Goal: Information Seeking & Learning: Learn about a topic

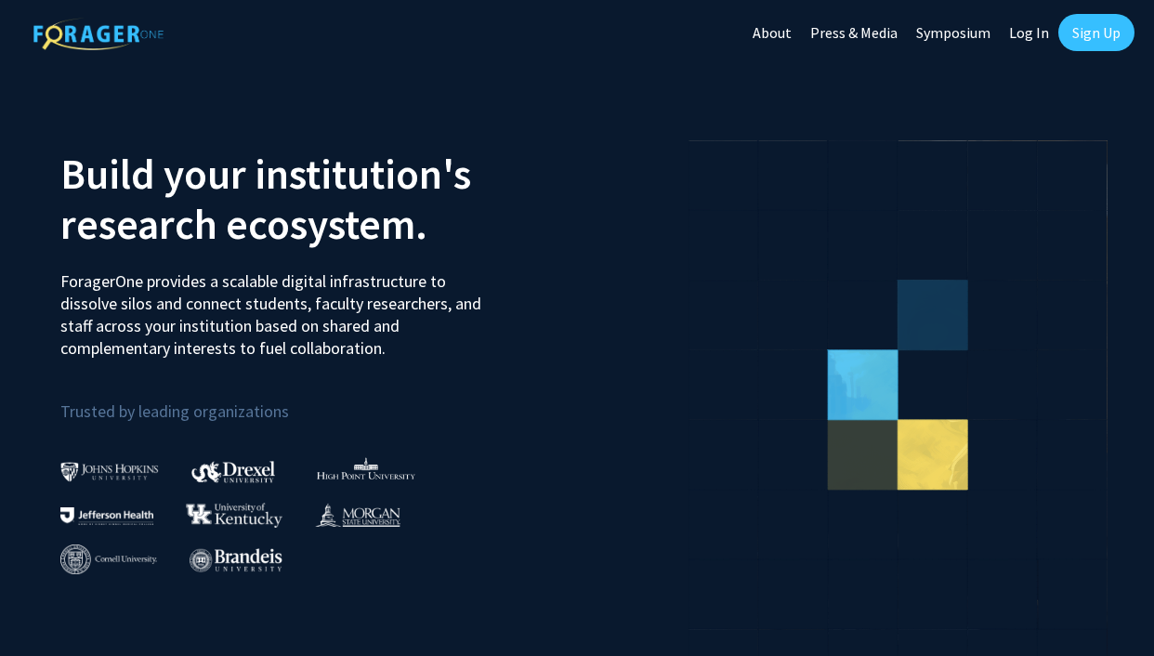
click at [1027, 33] on link "Log In" at bounding box center [1028, 32] width 59 height 65
select select
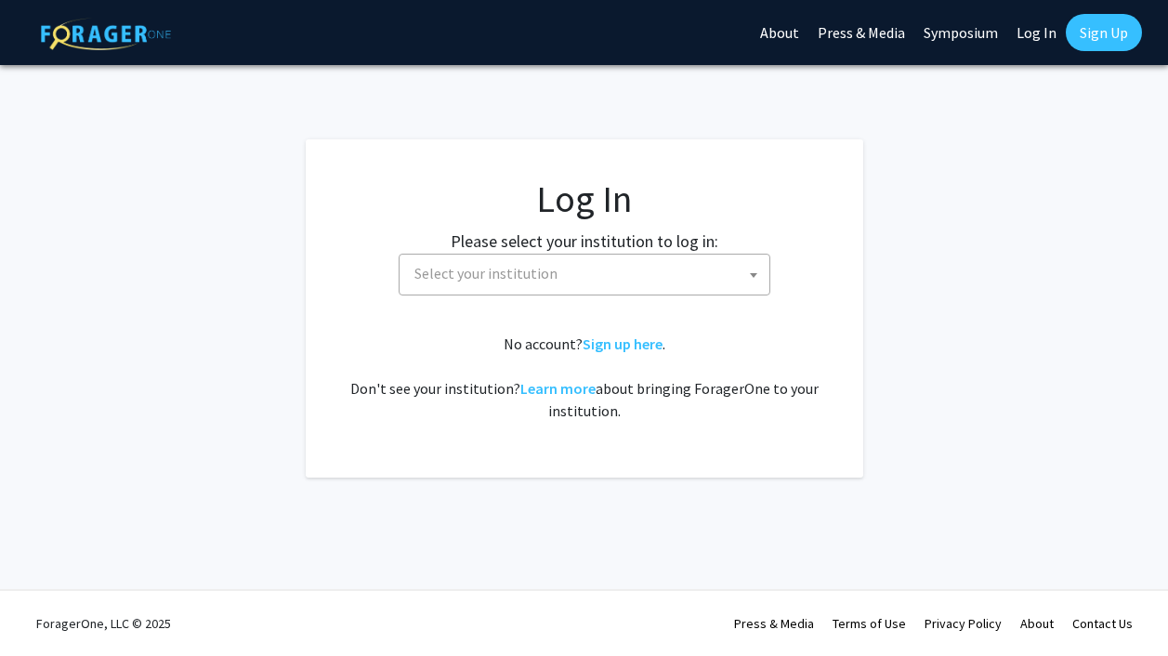
click at [620, 260] on span "Select your institution" at bounding box center [588, 274] width 362 height 38
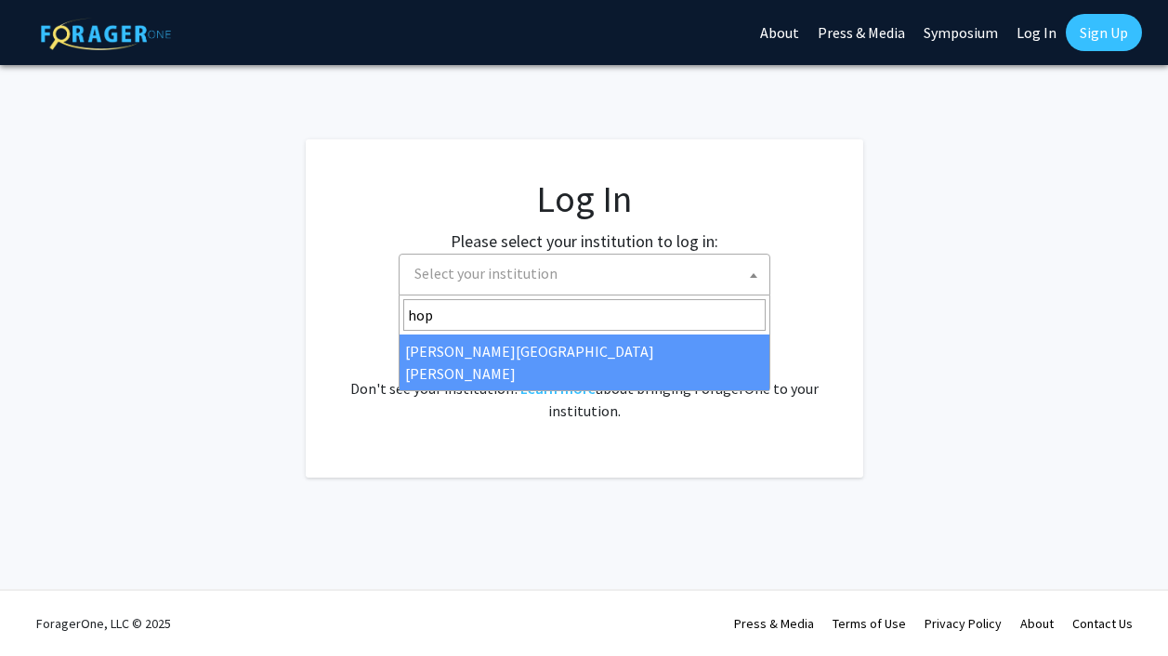
type input "hop"
select select "1"
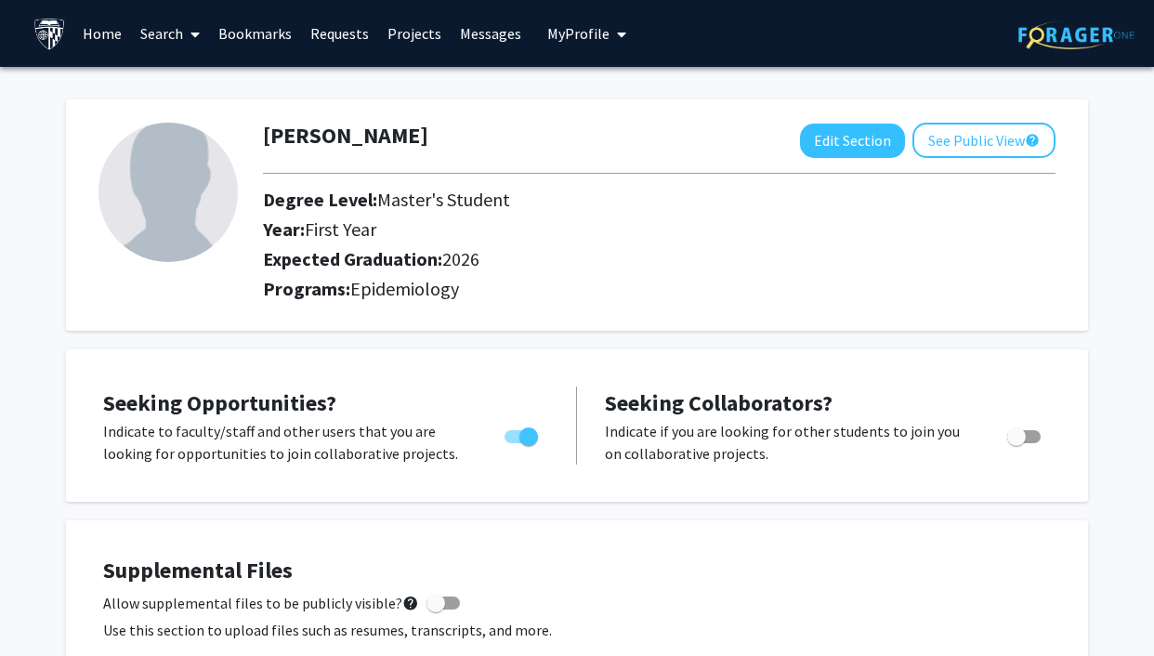
click at [104, 36] on link "Home" at bounding box center [102, 33] width 58 height 65
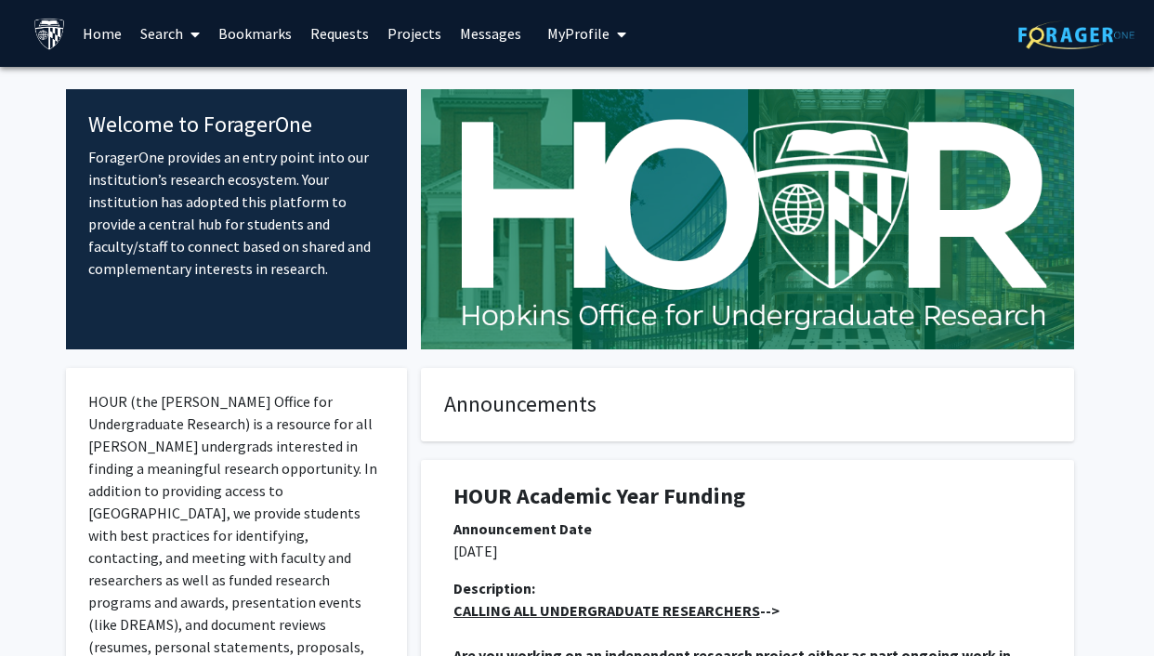
click at [179, 37] on link "Search" at bounding box center [170, 33] width 78 height 65
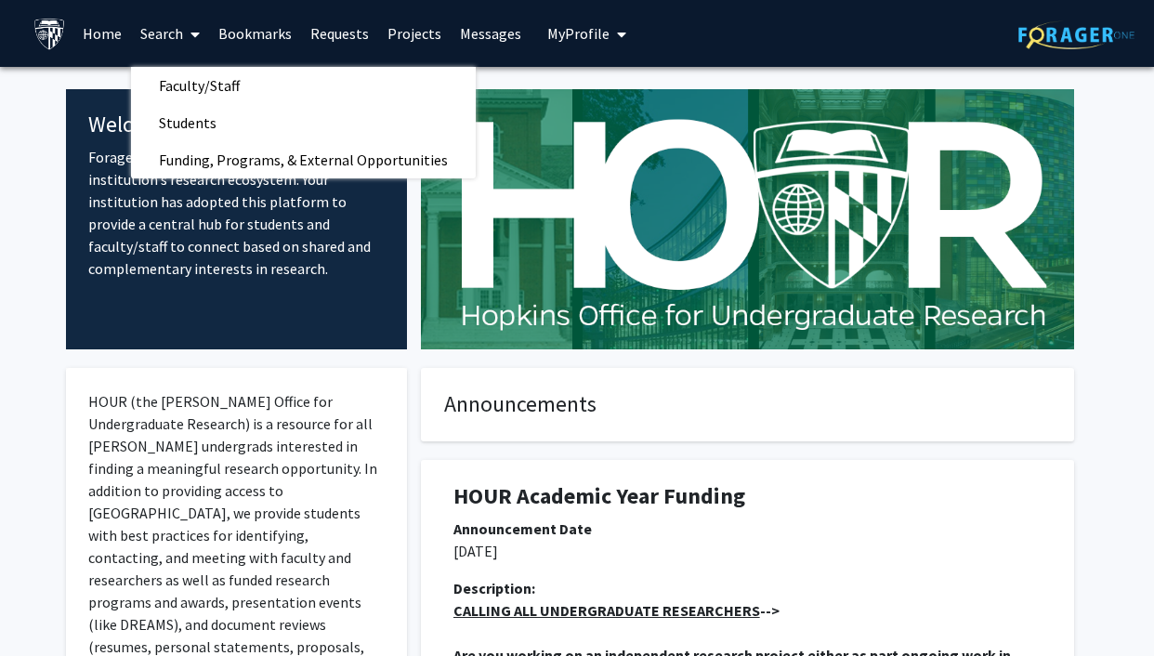
click at [423, 35] on link "Projects" at bounding box center [414, 33] width 72 height 65
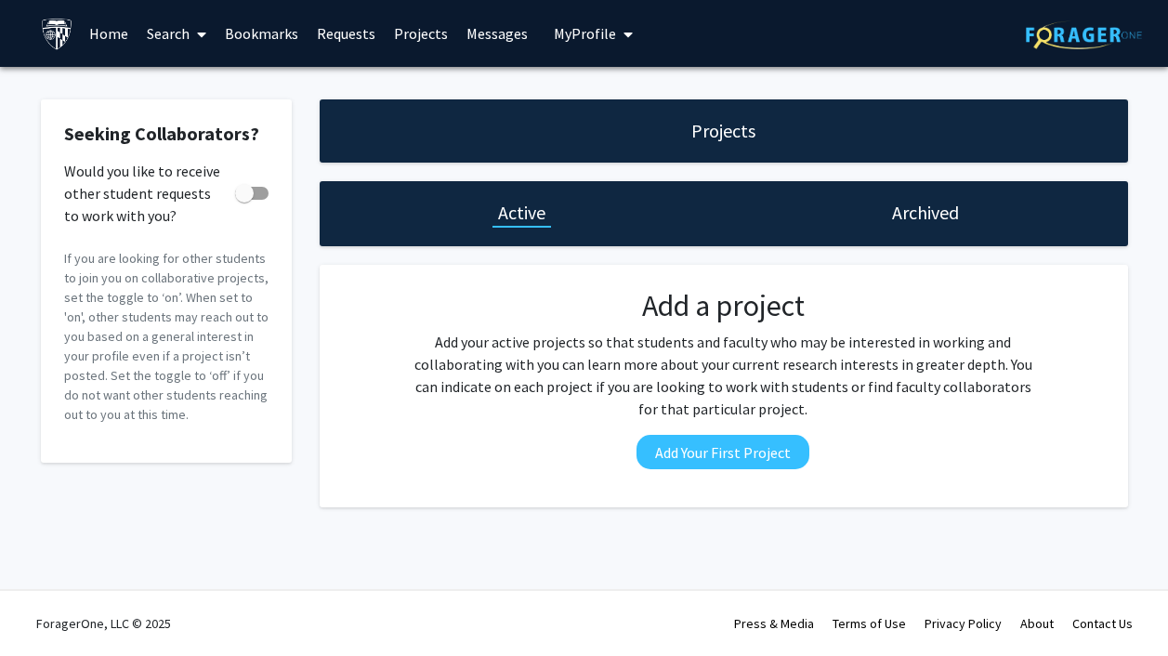
click at [215, 31] on link "Search" at bounding box center [176, 33] width 78 height 65
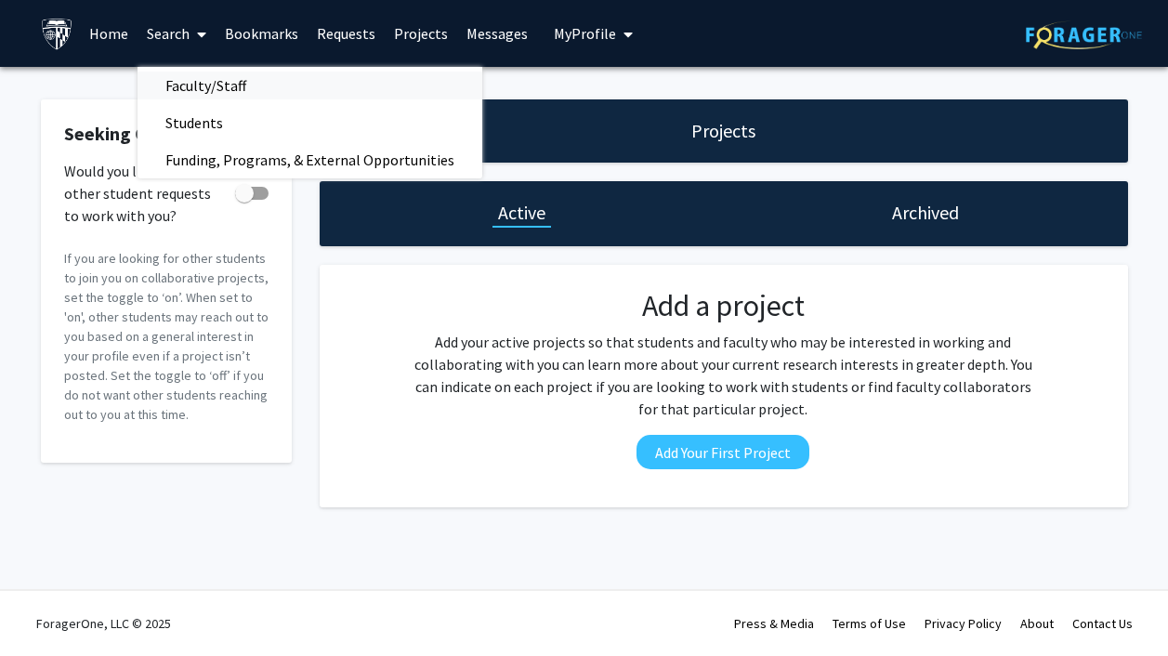
click at [202, 90] on span "Faculty/Staff" at bounding box center [205, 85] width 137 height 37
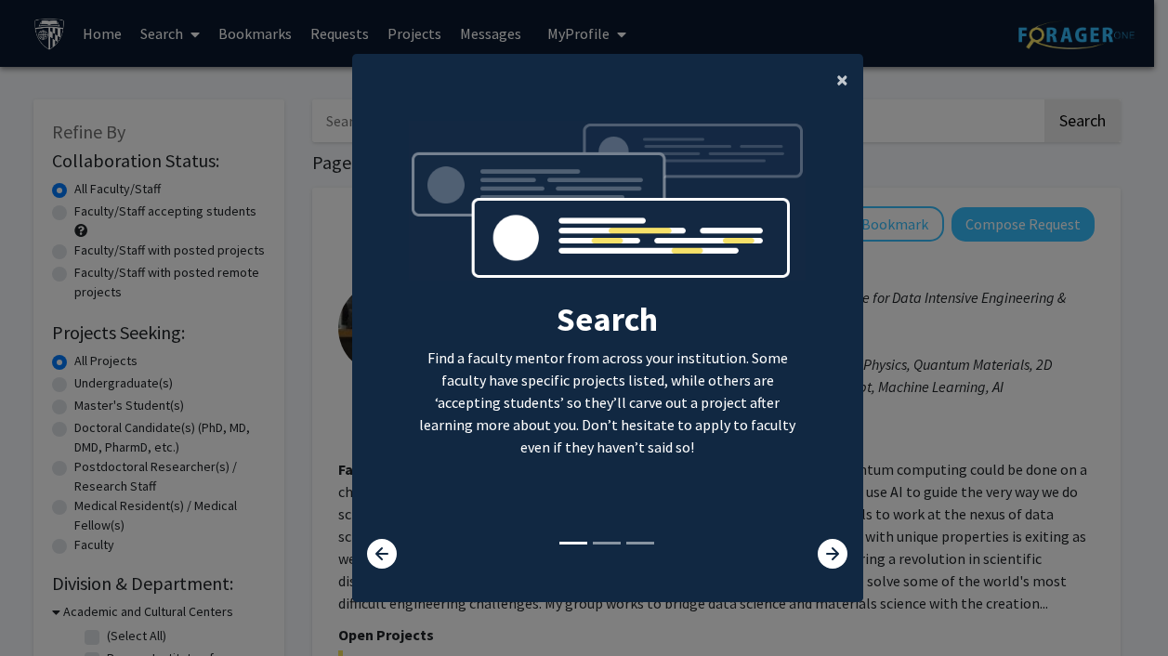
click at [836, 74] on span "×" at bounding box center [842, 79] width 12 height 29
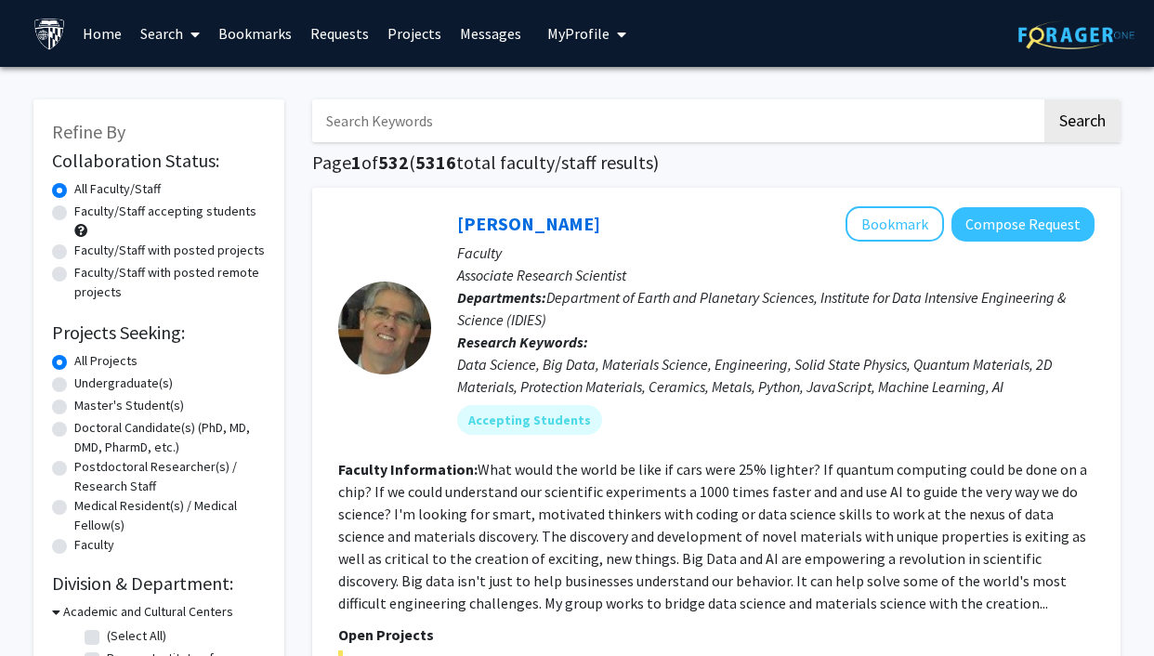
click at [143, 397] on label "Master's Student(s)" at bounding box center [129, 406] width 110 height 20
click at [86, 397] on input "Master's Student(s)" at bounding box center [80, 402] width 12 height 12
radio input "true"
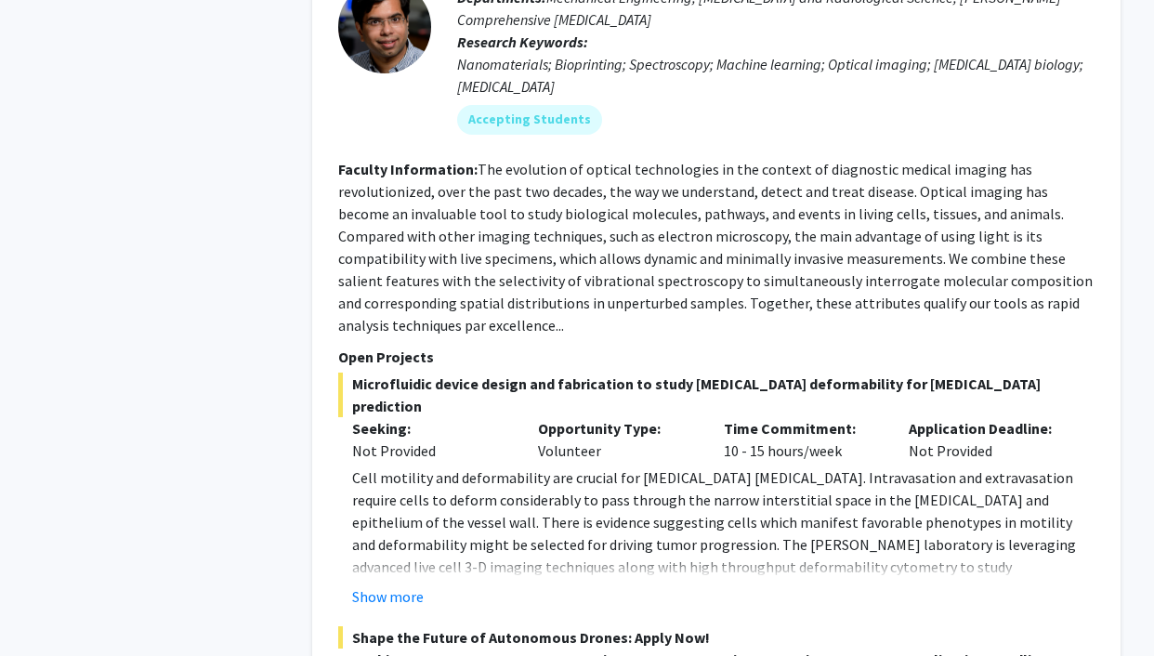
scroll to position [8577, 0]
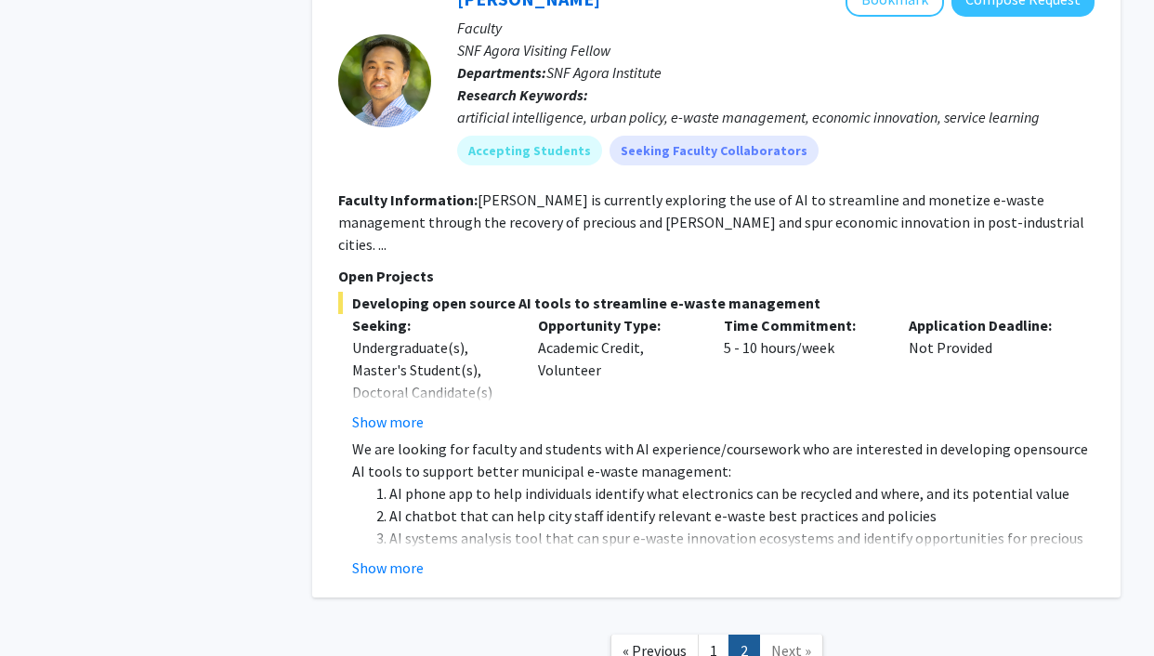
scroll to position [879, 0]
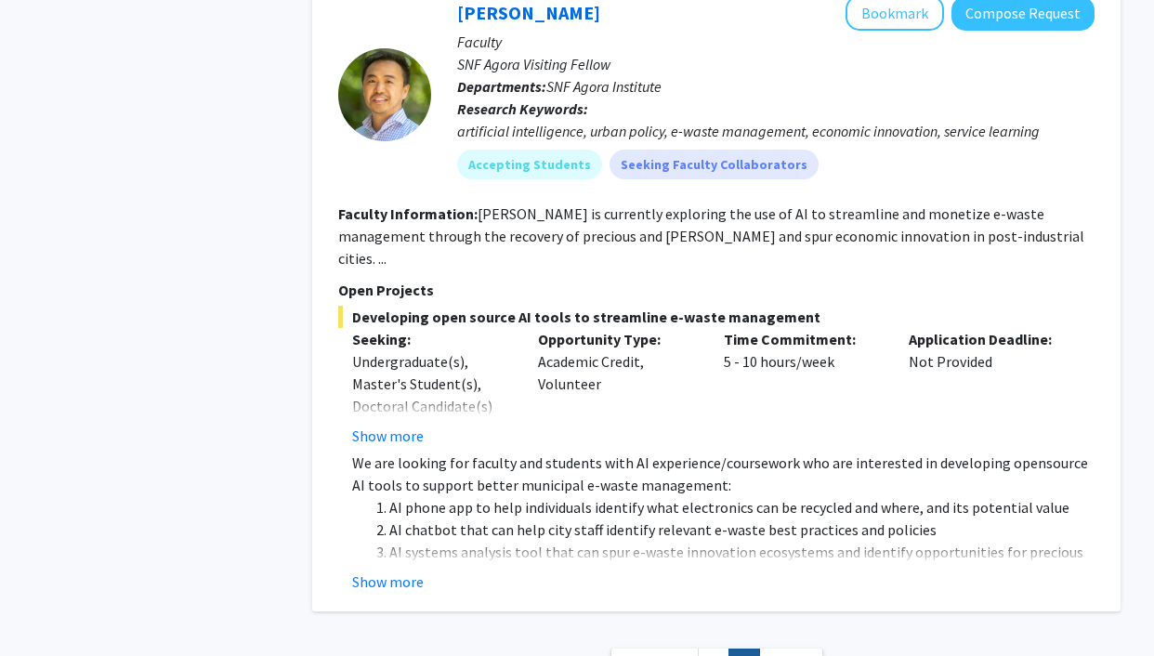
click at [794, 655] on span "Next »" at bounding box center [791, 664] width 40 height 19
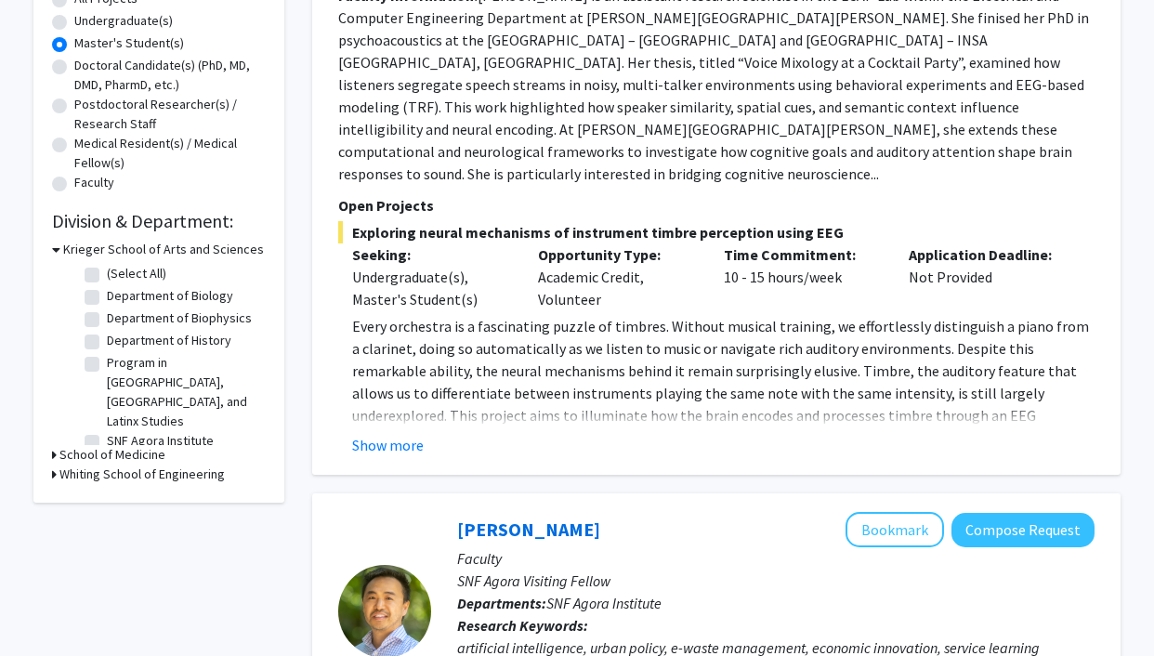
scroll to position [364, 0]
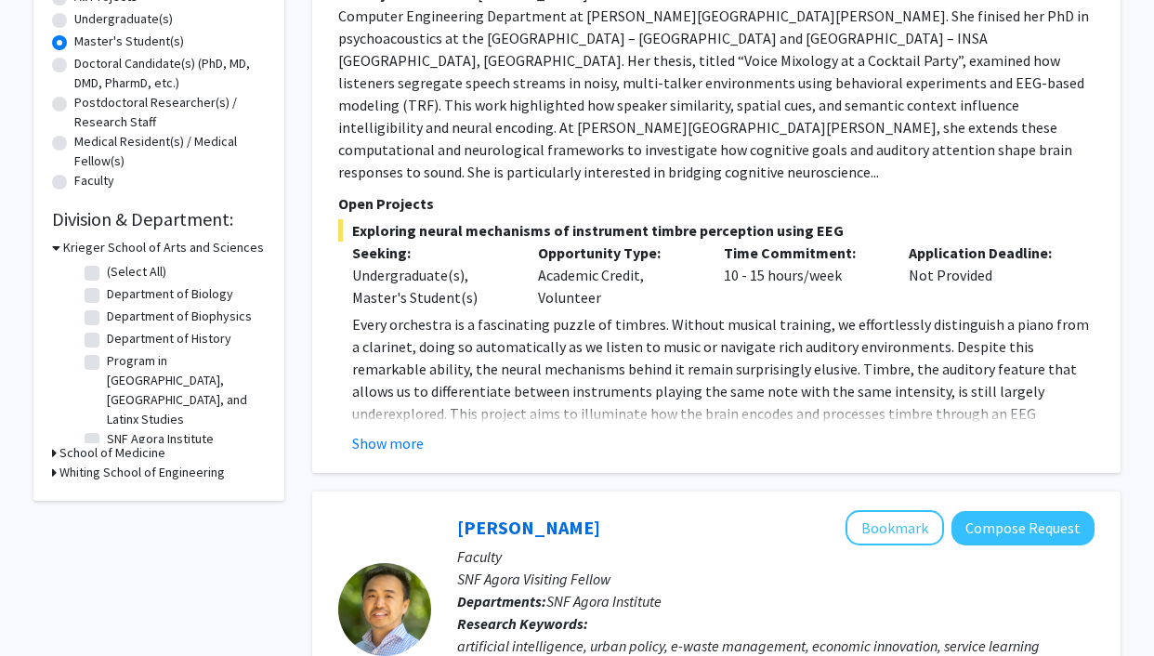
click at [130, 443] on h3 "School of Medicine" at bounding box center [112, 453] width 106 height 20
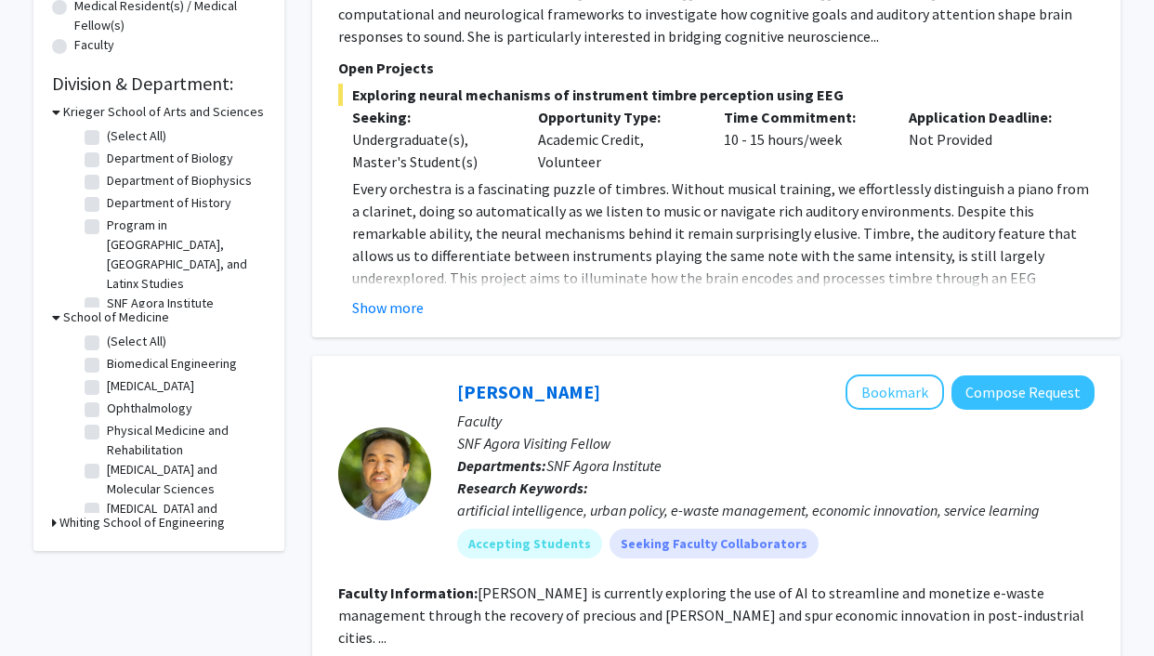
scroll to position [0, 0]
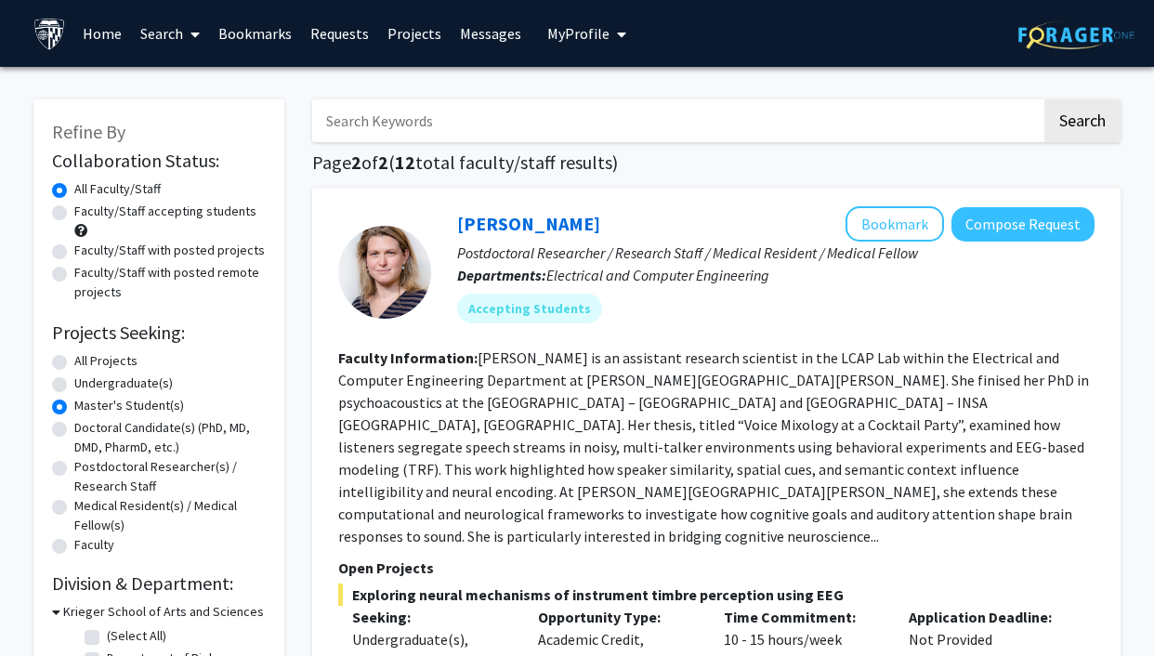
click at [54, 33] on img at bounding box center [49, 34] width 33 height 33
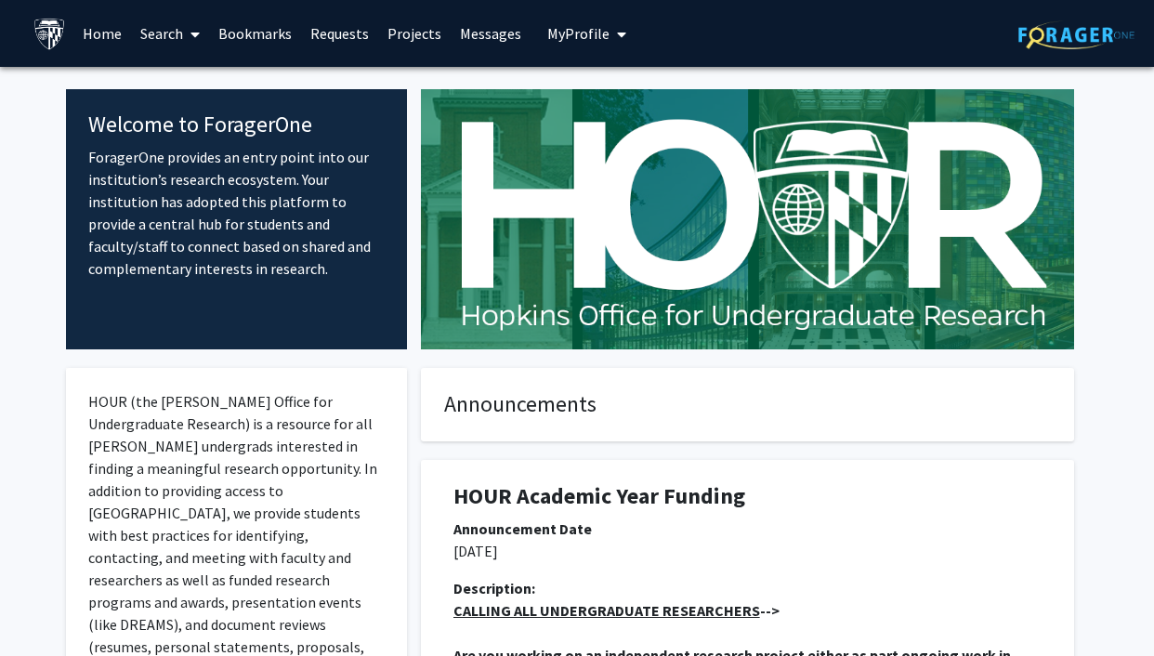
click at [86, 37] on link "Home" at bounding box center [102, 33] width 58 height 65
click at [173, 38] on link "Search" at bounding box center [170, 33] width 78 height 65
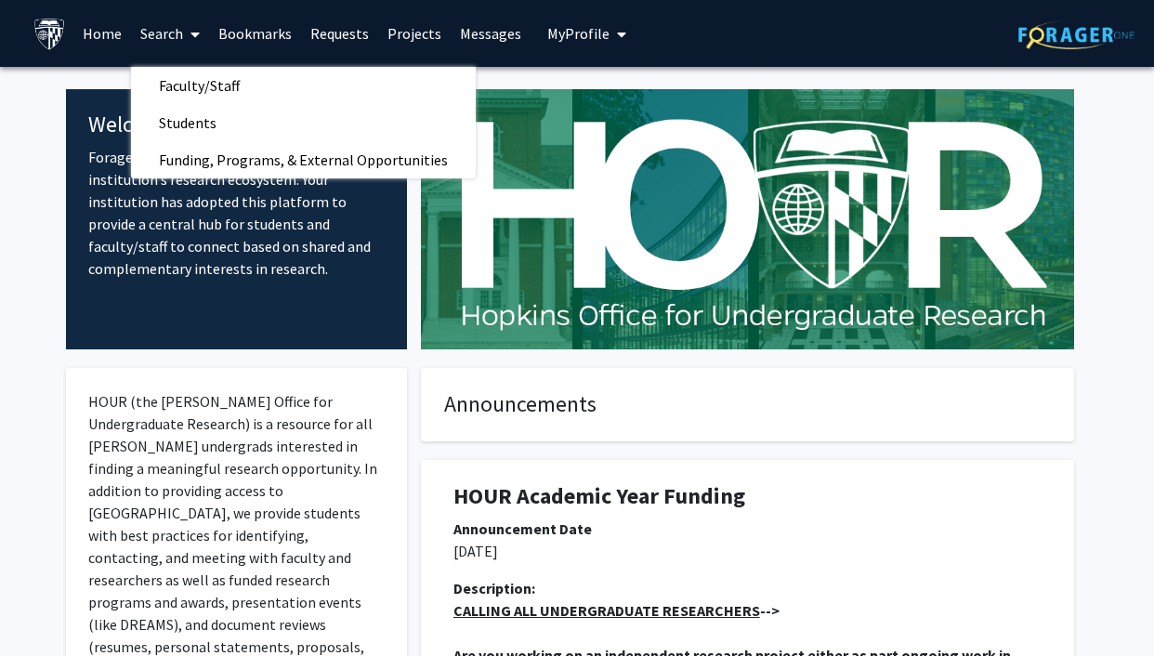
click at [609, 35] on span "My profile dropdown to access profile and logout" at bounding box center [617, 34] width 17 height 65
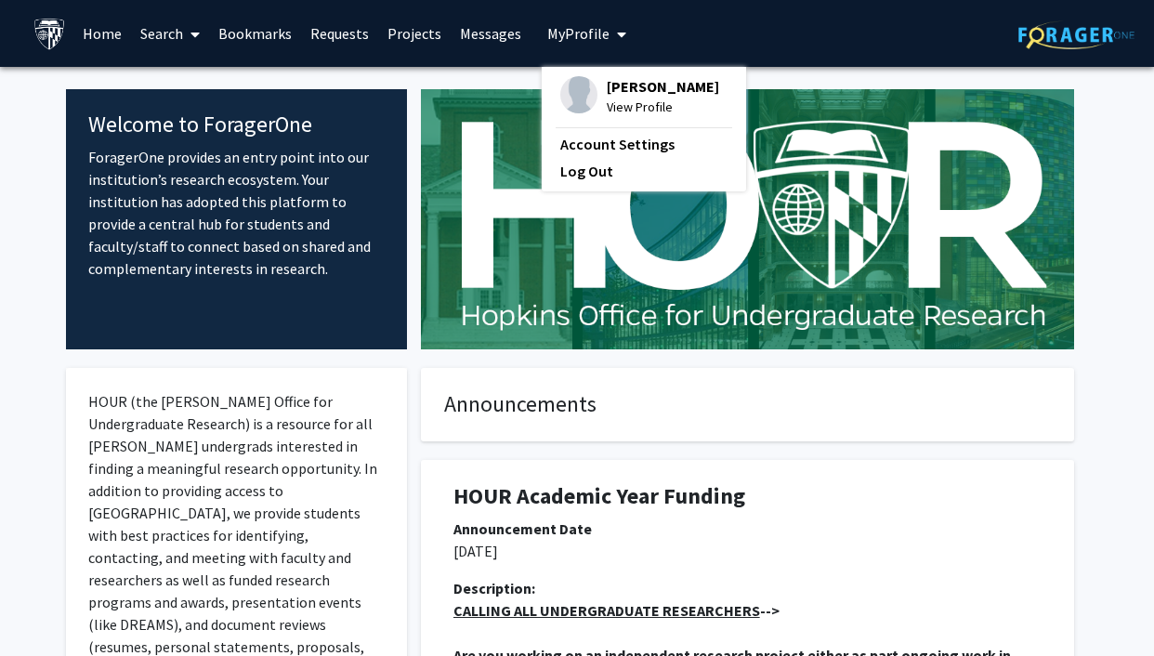
click at [1042, 37] on img at bounding box center [1076, 34] width 116 height 29
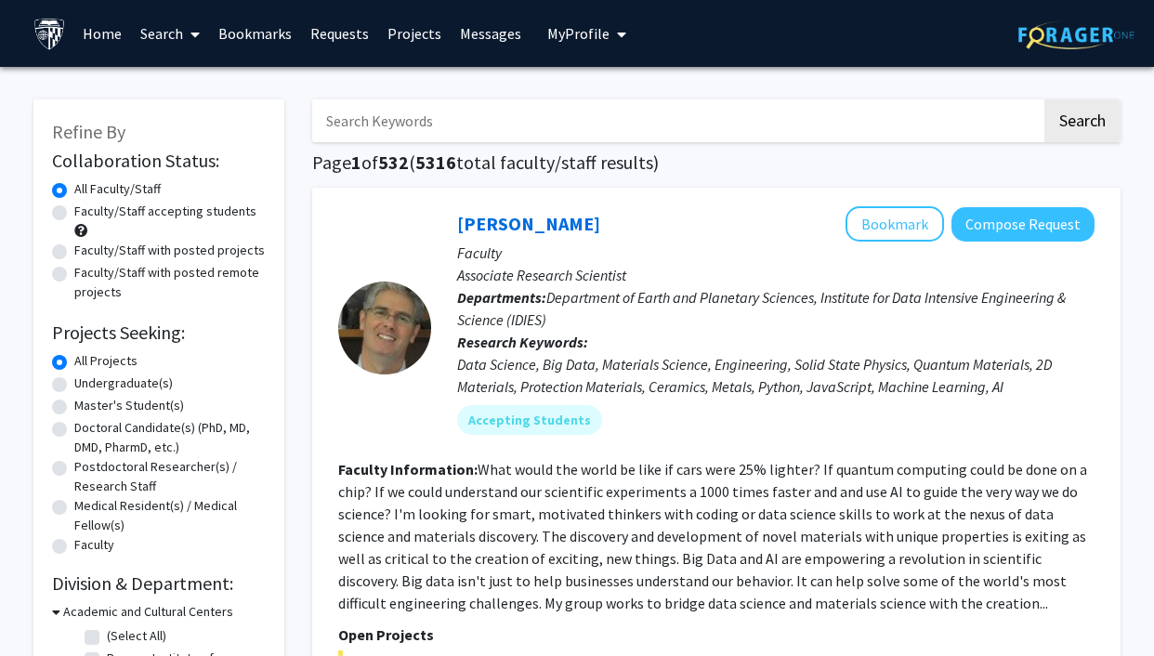
click at [469, 36] on link "Messages" at bounding box center [490, 33] width 80 height 65
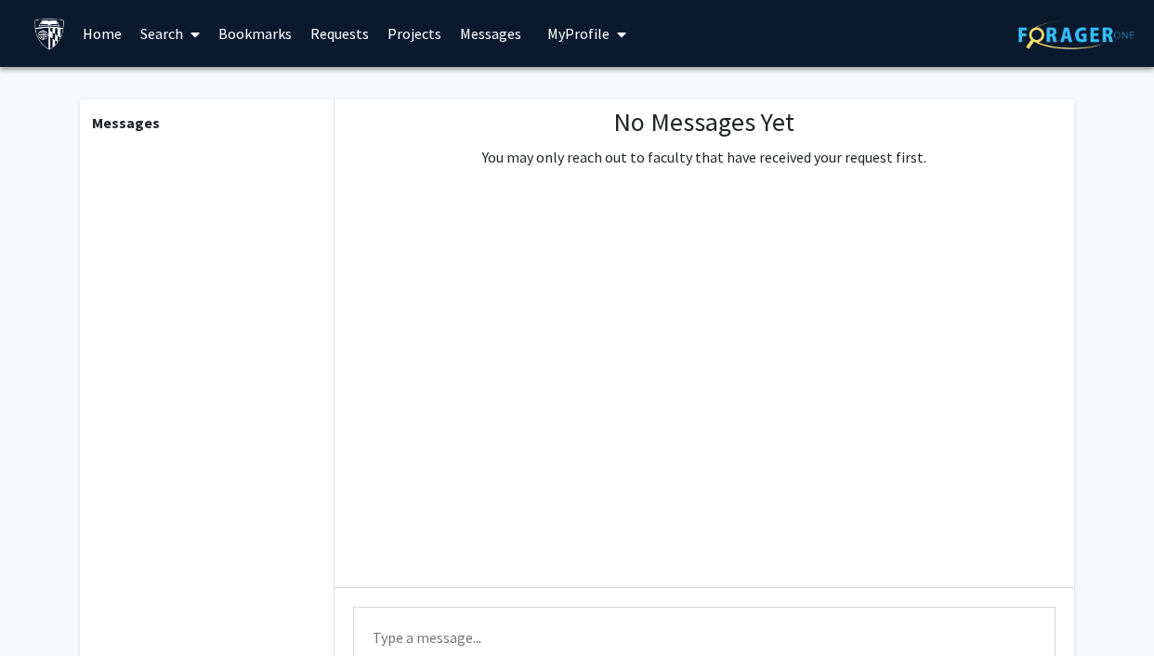
click at [404, 35] on link "Projects" at bounding box center [414, 33] width 72 height 65
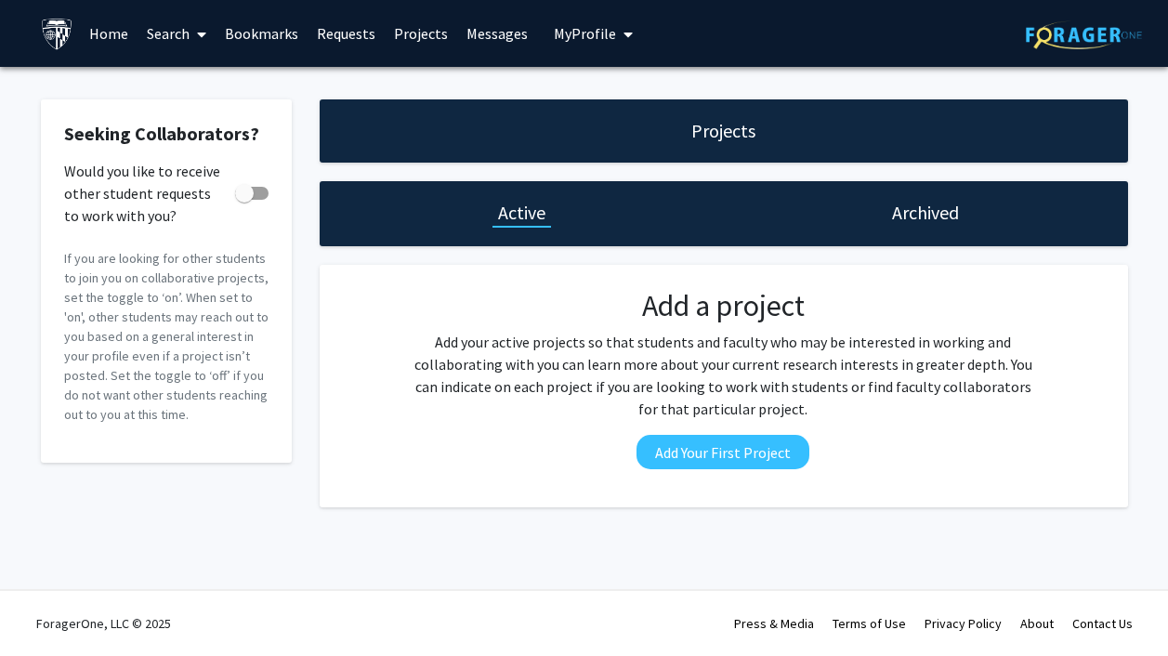
click at [325, 38] on link "Requests" at bounding box center [345, 33] width 77 height 65
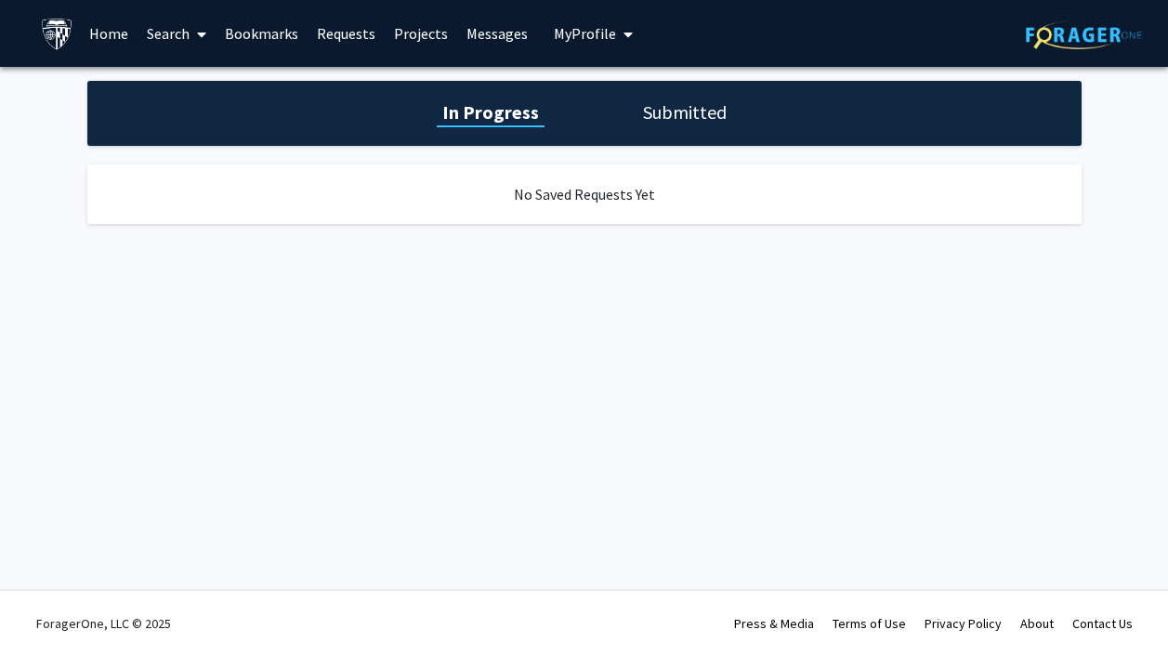
click at [242, 27] on link "Bookmarks" at bounding box center [261, 33] width 92 height 65
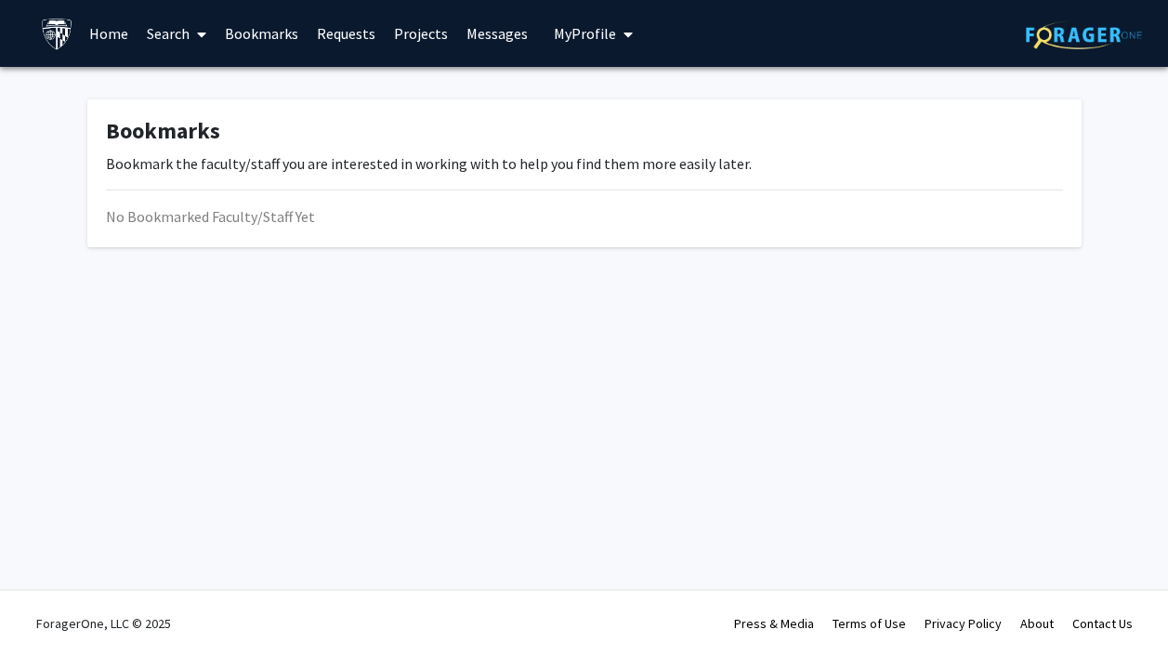
click at [156, 33] on link "Search" at bounding box center [176, 33] width 78 height 65
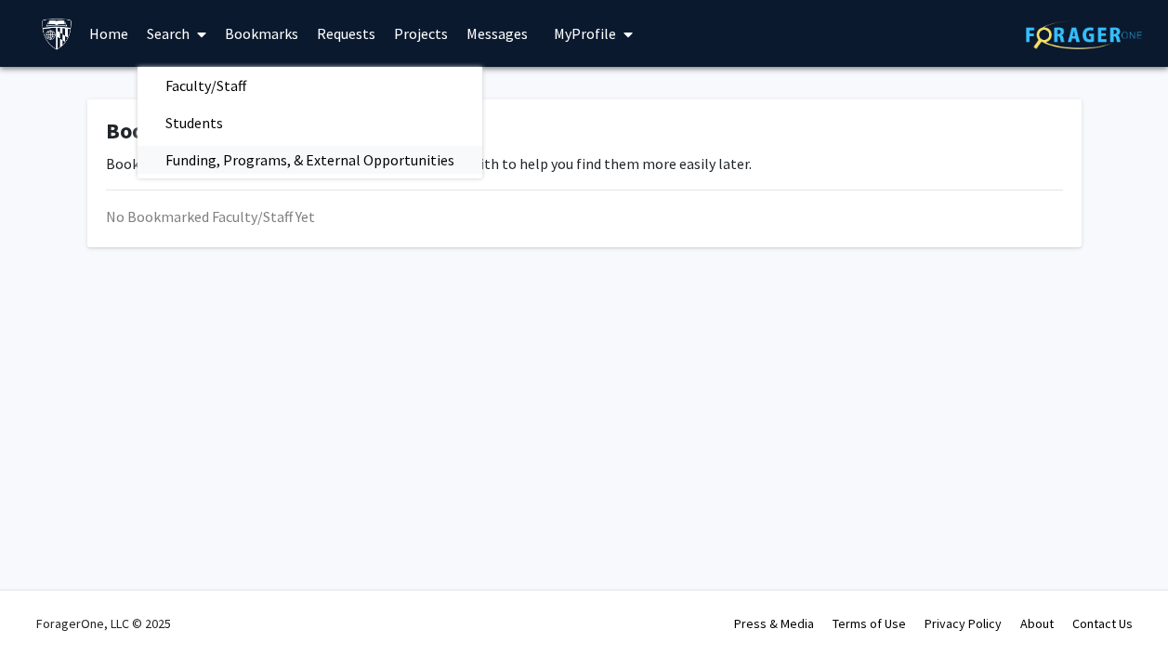
click at [195, 160] on span "Funding, Programs, & External Opportunities" at bounding box center [309, 159] width 345 height 37
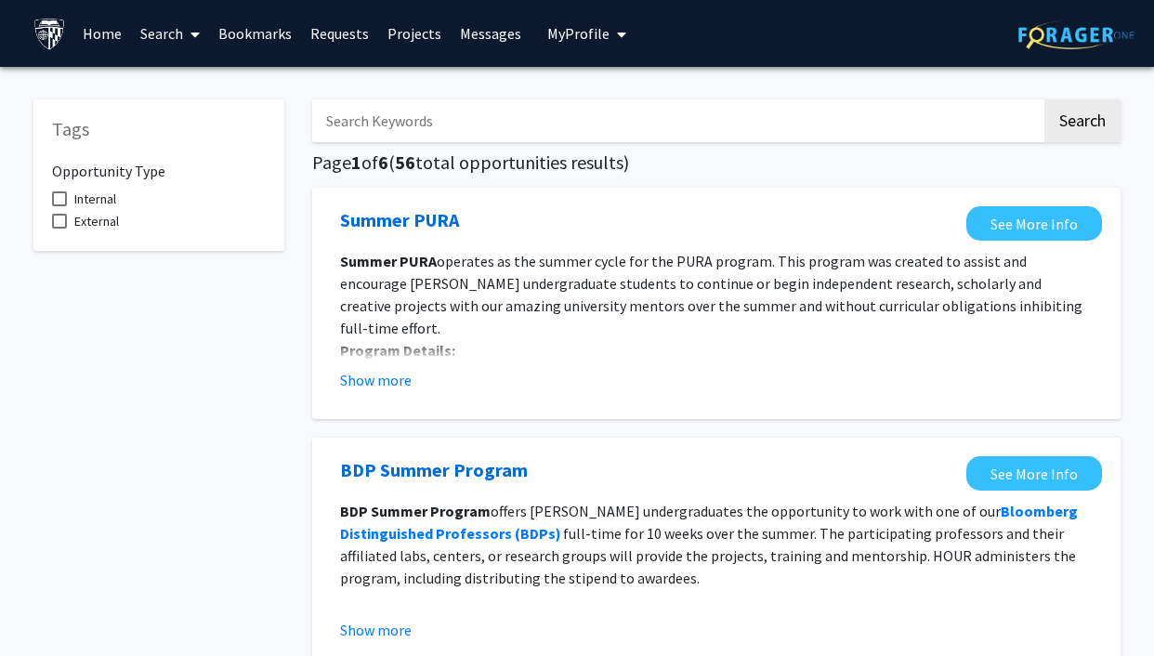
click at [799, 197] on div "Summer PURA See More Info Summer PURA operates as the summer cycle for the PURA…" at bounding box center [716, 303] width 808 height 231
